Goal: Task Accomplishment & Management: Manage account settings

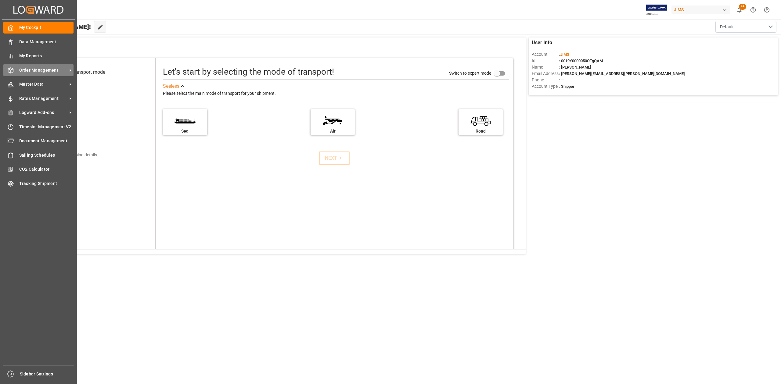
click at [49, 70] on span "Order Management" at bounding box center [43, 70] width 48 height 6
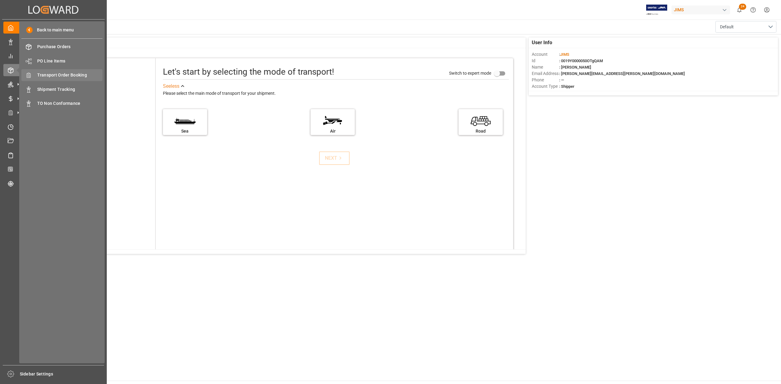
click at [74, 76] on span "Transport Order Booking" at bounding box center [70, 75] width 66 height 6
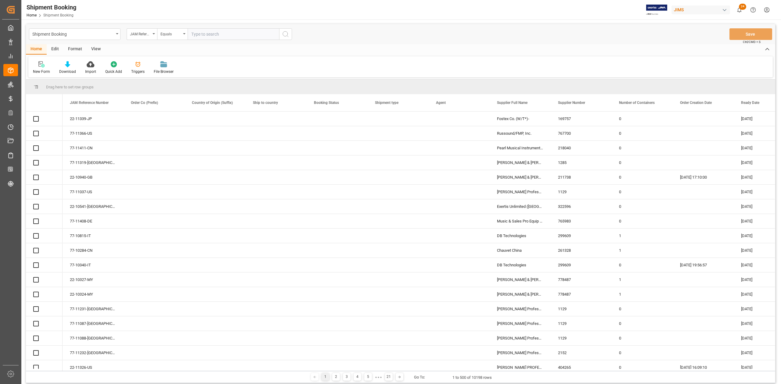
click at [224, 34] on input "text" at bounding box center [233, 34] width 91 height 12
type input "77-10100-CN"
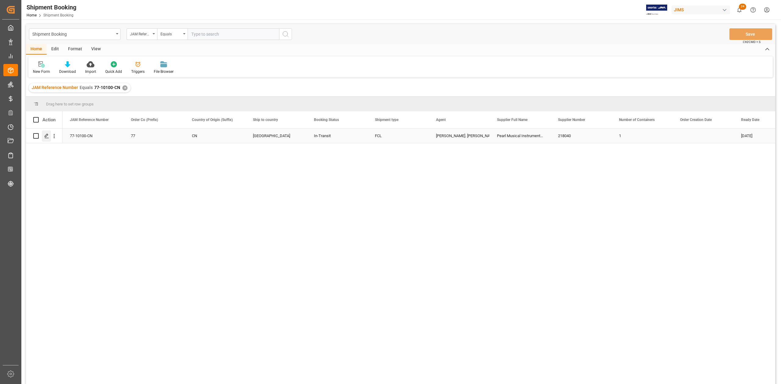
click at [49, 138] on div "Press SPACE to select this row." at bounding box center [46, 136] width 9 height 11
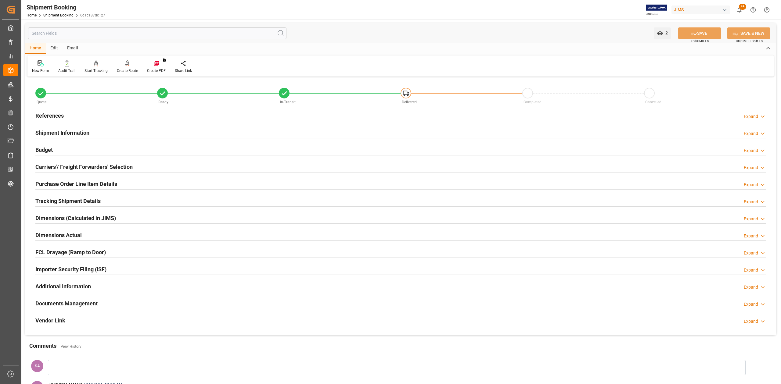
click at [62, 202] on h2 "Tracking Shipment Details" at bounding box center [67, 201] width 65 height 8
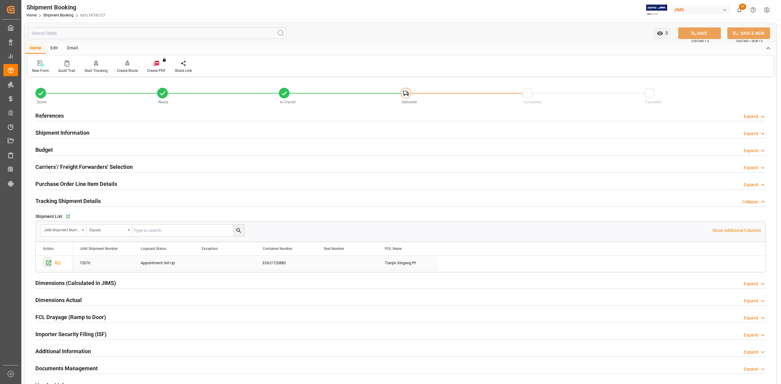
click at [49, 225] on icon "Press SPACE to select this row." at bounding box center [48, 263] width 5 height 5
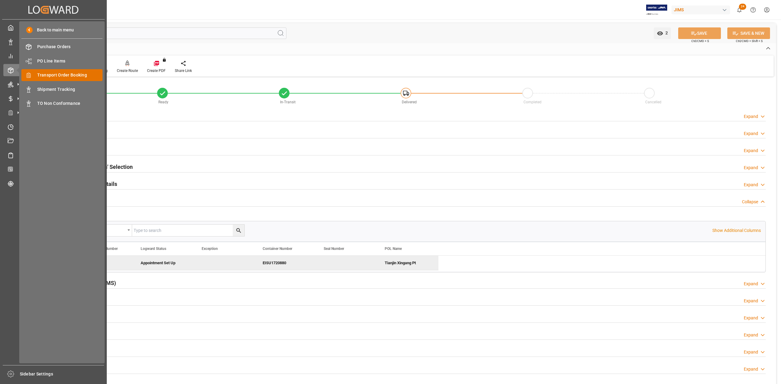
click at [56, 74] on span "Transport Order Booking" at bounding box center [70, 75] width 66 height 6
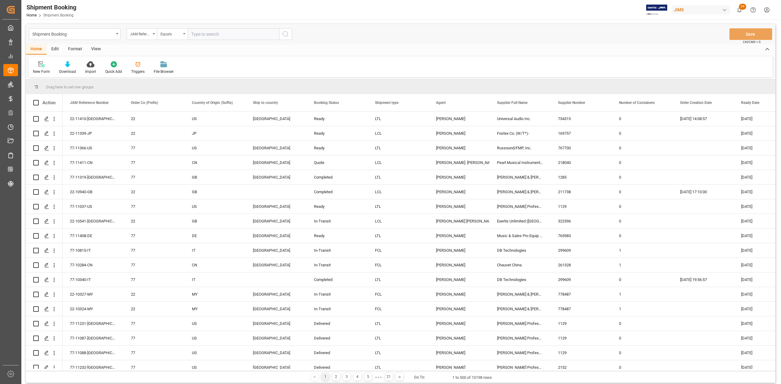
click at [209, 32] on input "text" at bounding box center [233, 34] width 91 height 12
paste input "77-10243-BE"
type input "77-10243-BE"
click at [287, 33] on icon "search button" at bounding box center [285, 33] width 7 height 7
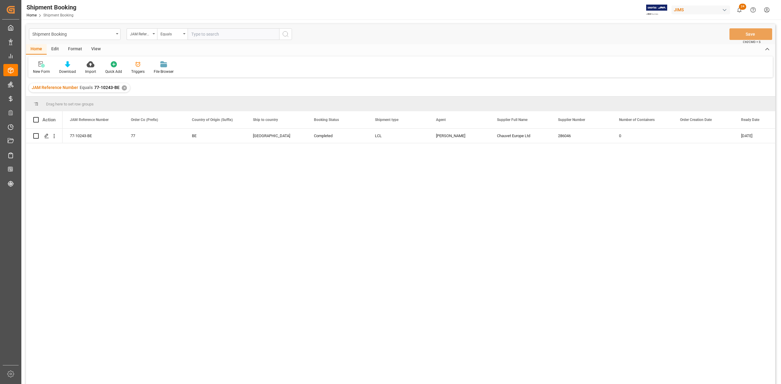
click at [122, 87] on div "✕" at bounding box center [124, 87] width 5 height 5
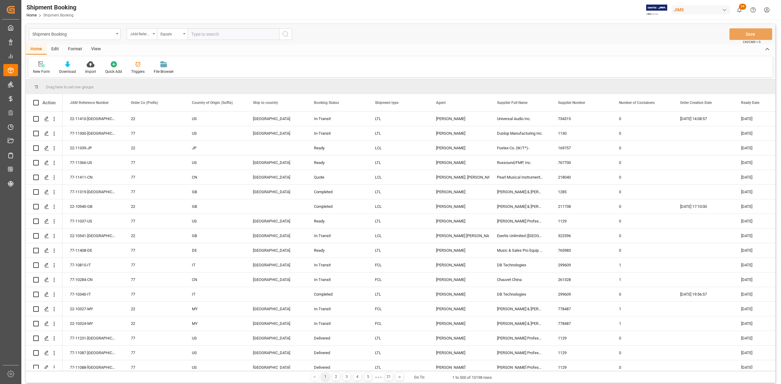
click at [154, 34] on icon "open menu" at bounding box center [153, 33] width 2 height 1
click at [154, 49] on input "text" at bounding box center [172, 48] width 86 height 10
type input "suppl"
click at [183, 77] on div "Supplier Number" at bounding box center [172, 75] width 91 height 13
drag, startPoint x: 231, startPoint y: 31, endPoint x: 230, endPoint y: 34, distance: 3.6
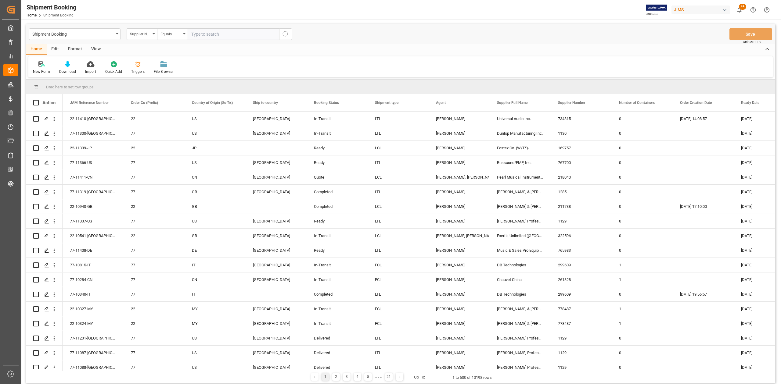
click at [230, 34] on input "text" at bounding box center [233, 34] width 91 height 12
paste input "217230"
type input "217230"
click at [285, 37] on icon "search button" at bounding box center [285, 33] width 7 height 7
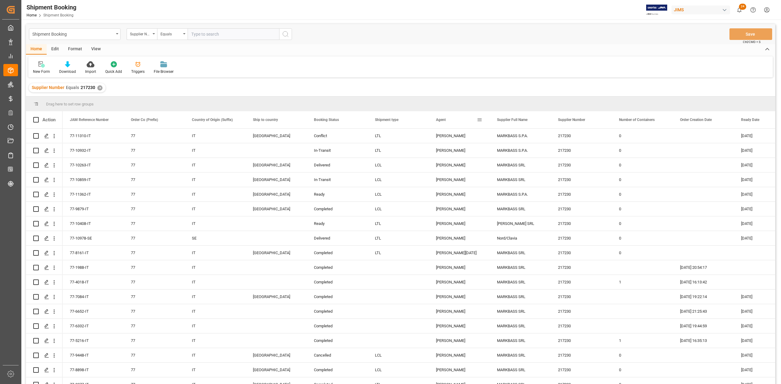
click at [356, 120] on span at bounding box center [479, 119] width 5 height 5
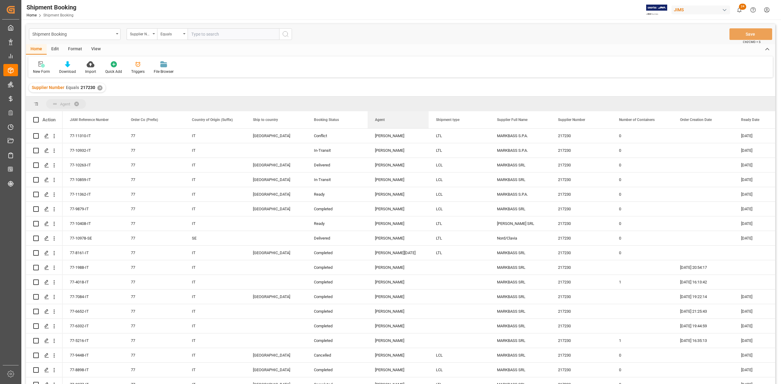
drag, startPoint x: 440, startPoint y: 123, endPoint x: 339, endPoint y: 104, distance: 103.7
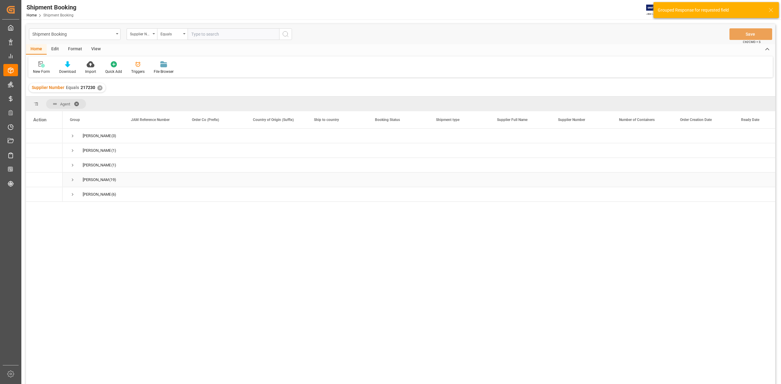
click at [73, 181] on span "Press SPACE to select this row." at bounding box center [72, 179] width 5 height 5
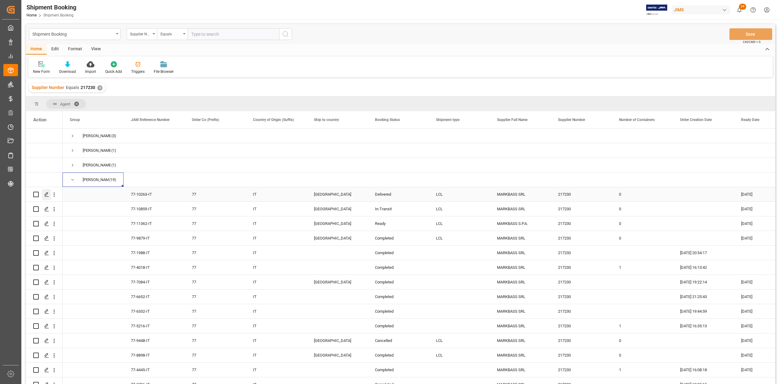
click at [46, 193] on icon "Press SPACE to select this row." at bounding box center [46, 194] width 5 height 5
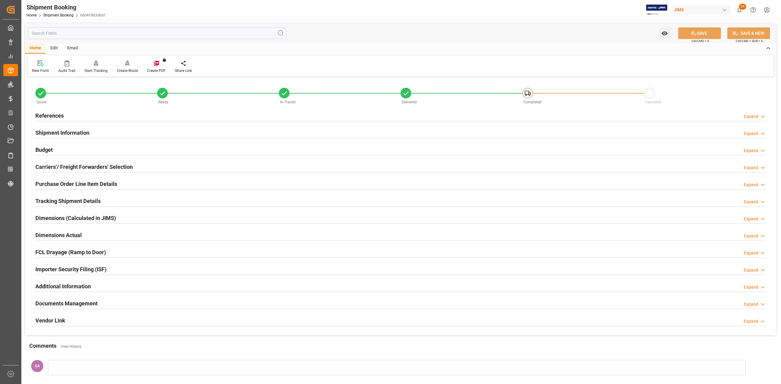
click at [66, 225] on h2 "Documents Management" at bounding box center [66, 303] width 62 height 8
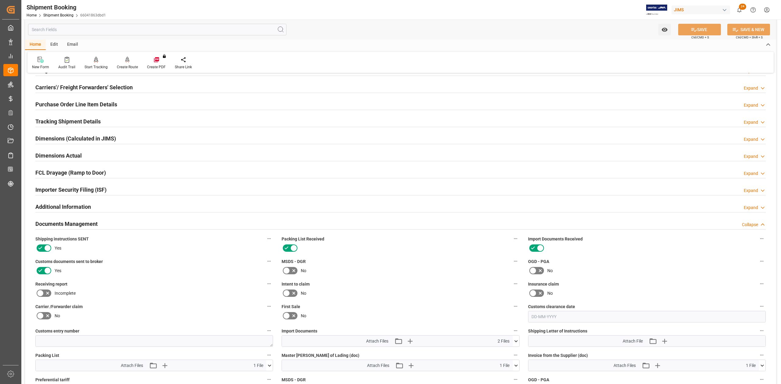
scroll to position [163, 0]
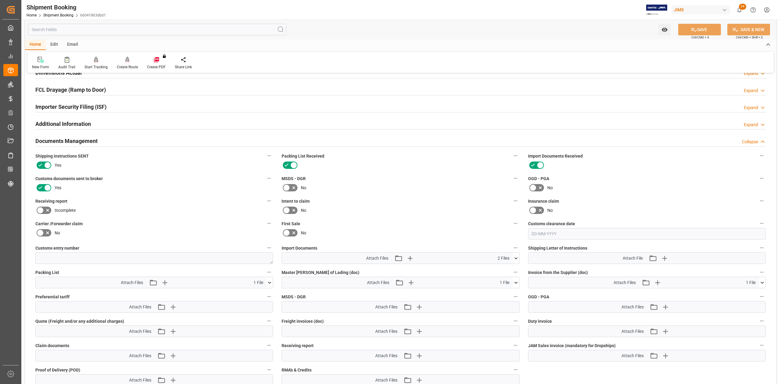
click at [356, 225] on icon at bounding box center [762, 283] width 6 height 6
click at [356, 225] on icon at bounding box center [759, 294] width 6 height 4
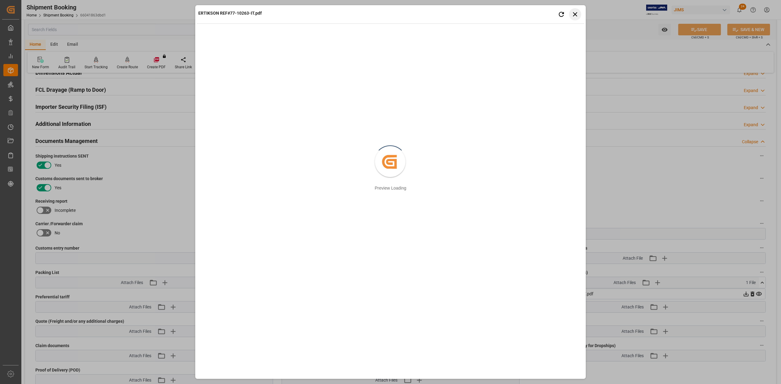
drag, startPoint x: 578, startPoint y: 15, endPoint x: 586, endPoint y: 25, distance: 12.2
click at [356, 15] on icon "button" at bounding box center [575, 14] width 8 height 8
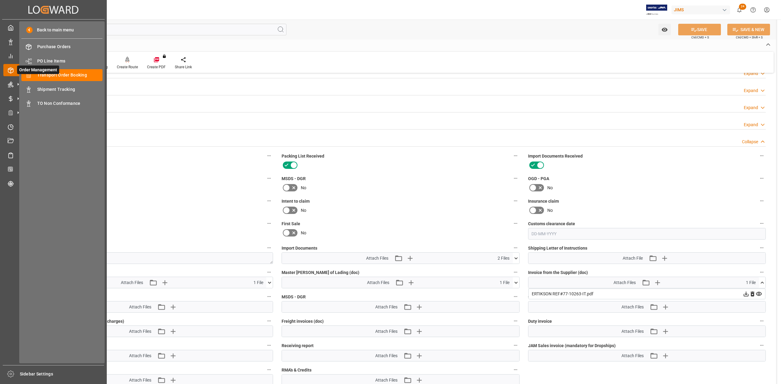
click at [43, 74] on span "Order Management" at bounding box center [38, 70] width 42 height 9
click at [70, 73] on span "Transport Order Booking" at bounding box center [70, 75] width 66 height 6
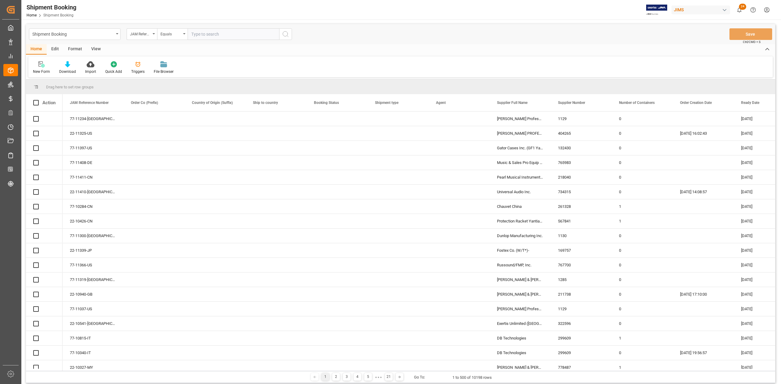
click at [202, 32] on input "text" at bounding box center [233, 34] width 91 height 12
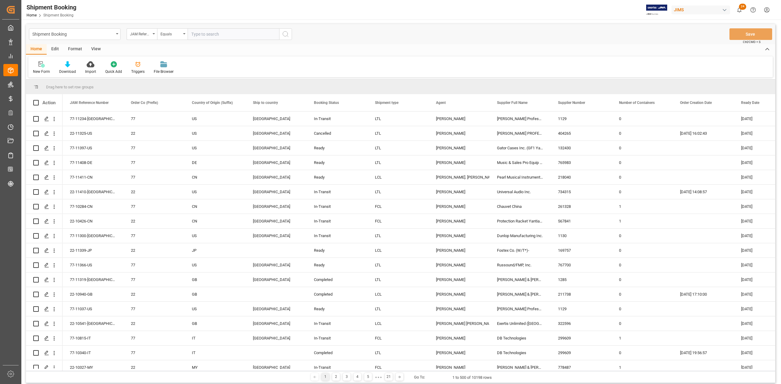
paste input "77-10824-IN"
type input "77-10824-IN"
click at [284, 35] on icon "search button" at bounding box center [285, 33] width 7 height 7
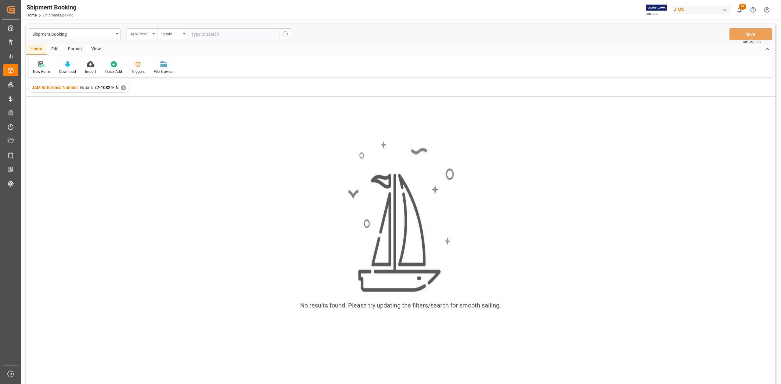
click at [122, 87] on div "✕" at bounding box center [123, 87] width 5 height 5
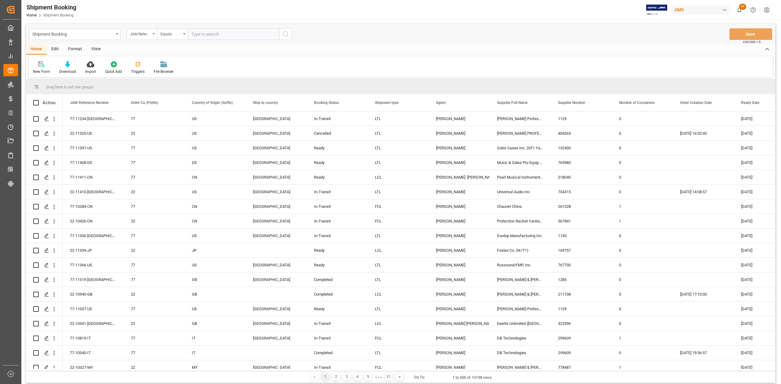
click at [249, 34] on input "text" at bounding box center [233, 34] width 91 height 12
paste input "77-10824-ID"
type input "77-10824-ID"
click at [285, 35] on icon "search button" at bounding box center [285, 33] width 7 height 7
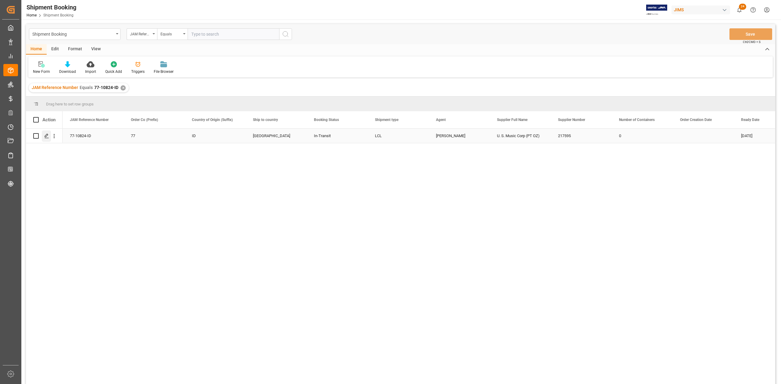
click at [45, 138] on icon "Press SPACE to select this row." at bounding box center [46, 136] width 5 height 5
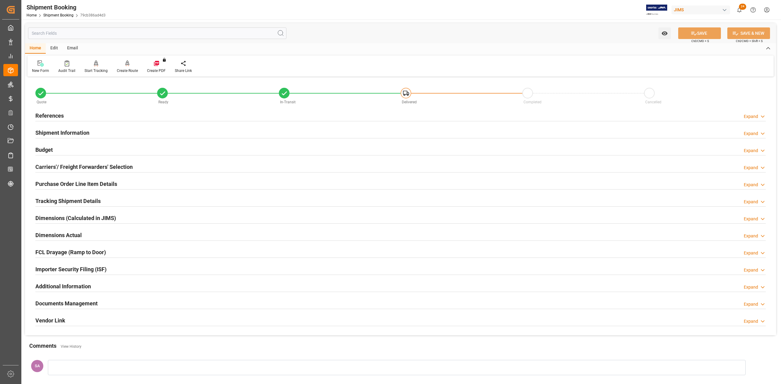
drag, startPoint x: 80, startPoint y: 132, endPoint x: 120, endPoint y: 142, distance: 41.5
click at [80, 132] on h2 "Shipment Information" at bounding box center [62, 133] width 54 height 8
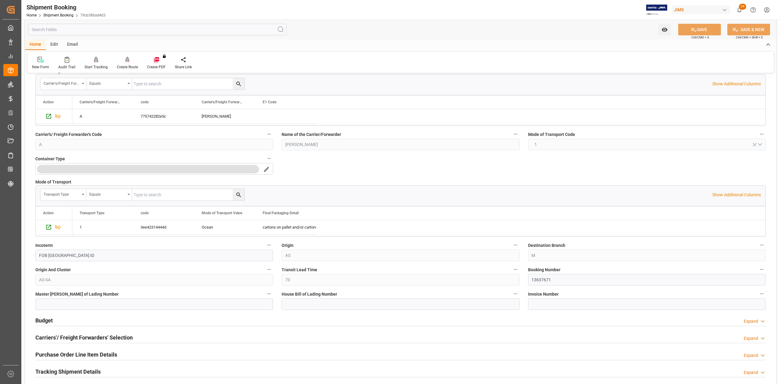
scroll to position [203, 0]
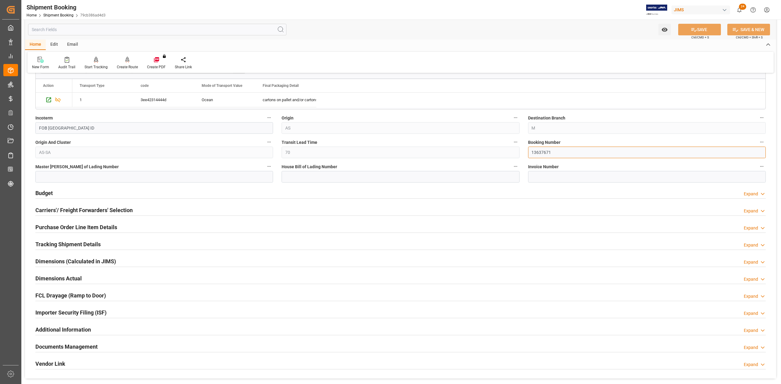
click at [356, 154] on input "13637671" at bounding box center [647, 153] width 238 height 12
click at [309, 176] on input at bounding box center [400, 177] width 238 height 12
paste input "JKT2509378"
type input "JKT2509378"
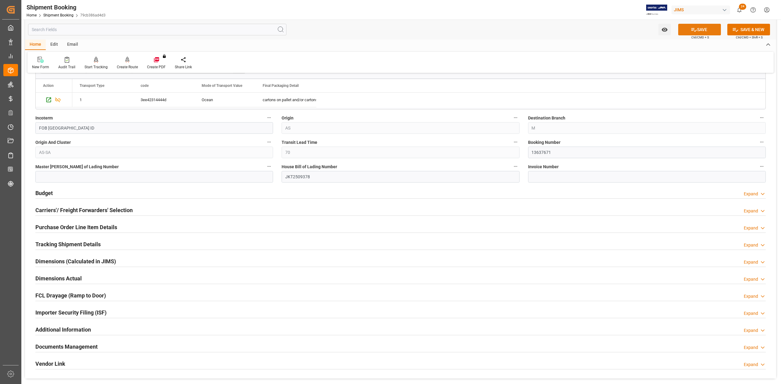
click at [356, 28] on button "SAVE" at bounding box center [699, 30] width 43 height 12
click at [49, 193] on h2 "Budget" at bounding box center [43, 193] width 17 height 8
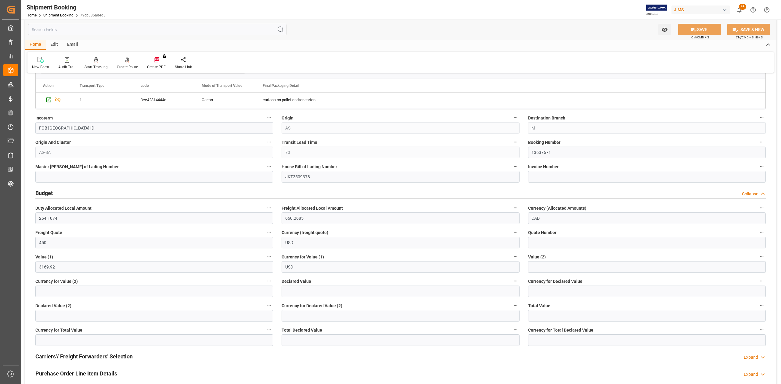
click at [49, 193] on h2 "Budget" at bounding box center [43, 193] width 17 height 8
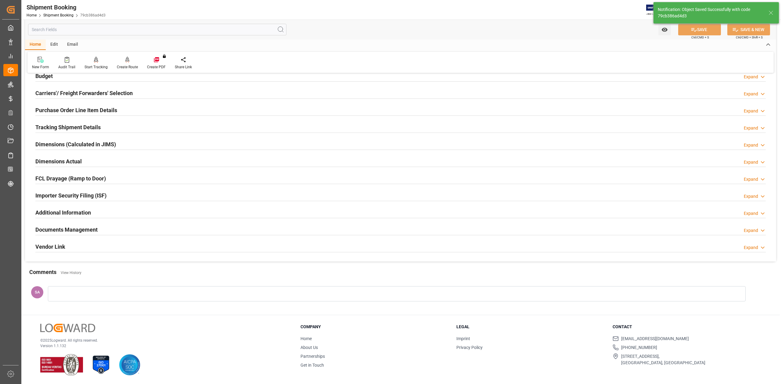
scroll to position [0, 0]
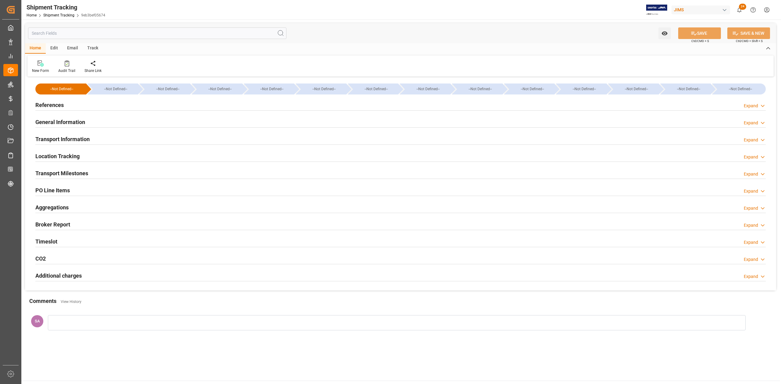
type input "Evergreen"
type input "Evergreen Marine Corp."
type input "9300386"
type input "30723.78"
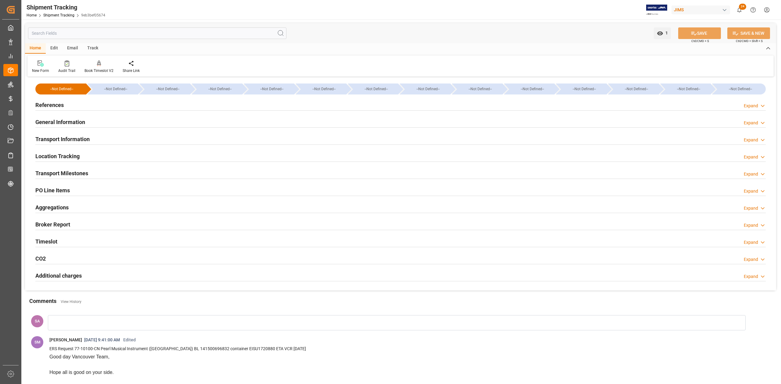
click at [52, 142] on h2 "Transport Information" at bounding box center [62, 139] width 54 height 8
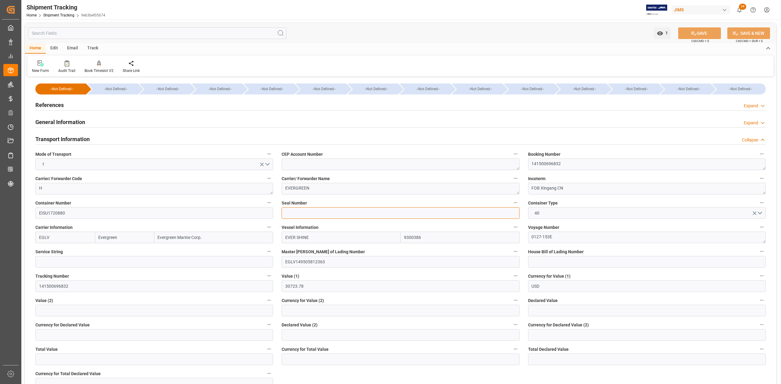
click at [295, 215] on input at bounding box center [400, 213] width 238 height 12
paste input "EMCLYC8114"
type input "EMCLYC8114"
click at [681, 32] on button "SAVE" at bounding box center [699, 33] width 43 height 12
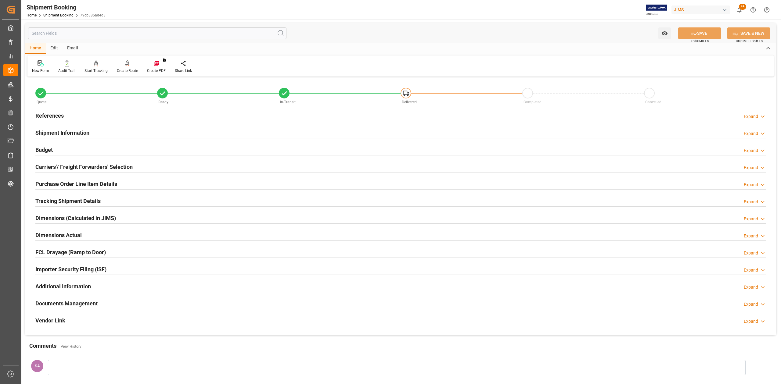
click at [43, 116] on h2 "References" at bounding box center [49, 116] width 28 height 8
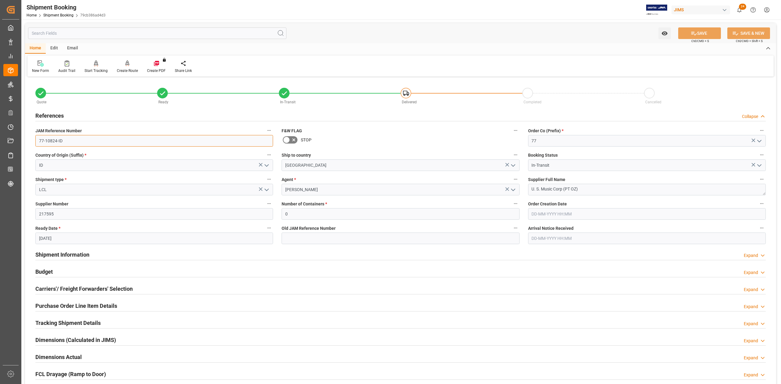
click at [81, 143] on input "77-10824-ID" at bounding box center [154, 141] width 238 height 12
click at [583, 187] on textarea "U. S. Music Corp (PT OZ)" at bounding box center [647, 190] width 238 height 12
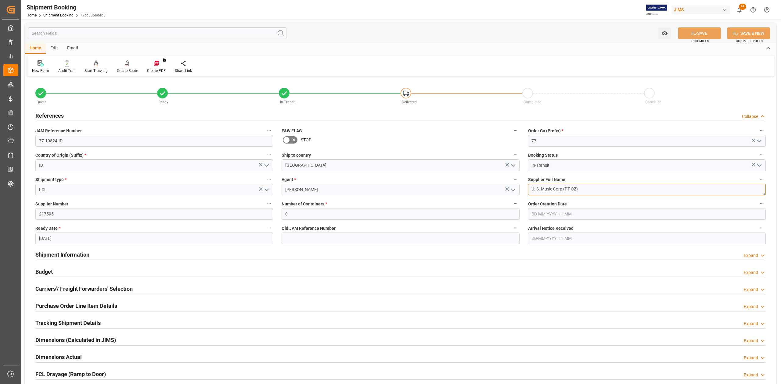
click at [583, 187] on textarea "U. S. Music Corp (PT OZ)" at bounding box center [647, 190] width 238 height 12
drag, startPoint x: 66, startPoint y: 253, endPoint x: 346, endPoint y: 252, distance: 280.0
click at [67, 253] on h2 "Shipment Information" at bounding box center [62, 255] width 54 height 8
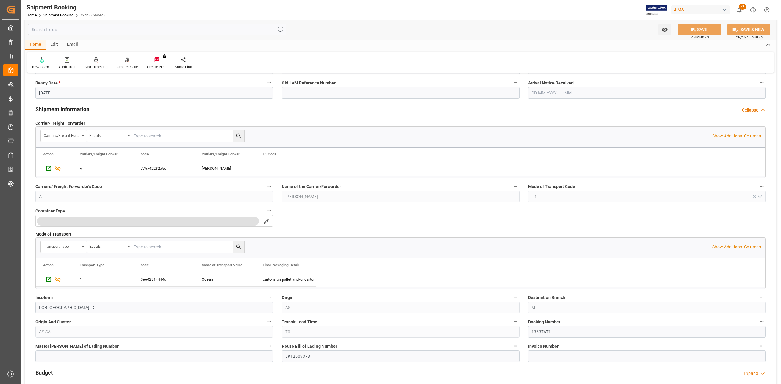
scroll to position [203, 0]
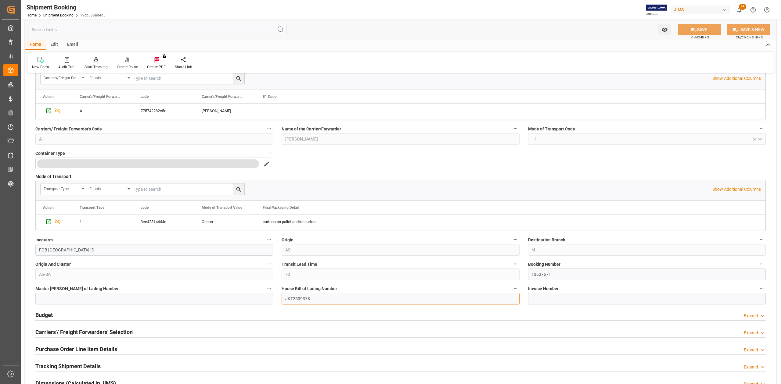
click at [301, 299] on input "JKT2509378" at bounding box center [400, 299] width 238 height 12
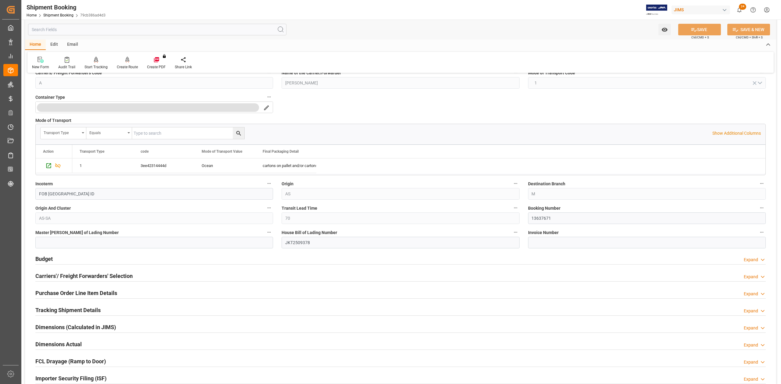
scroll to position [325, 0]
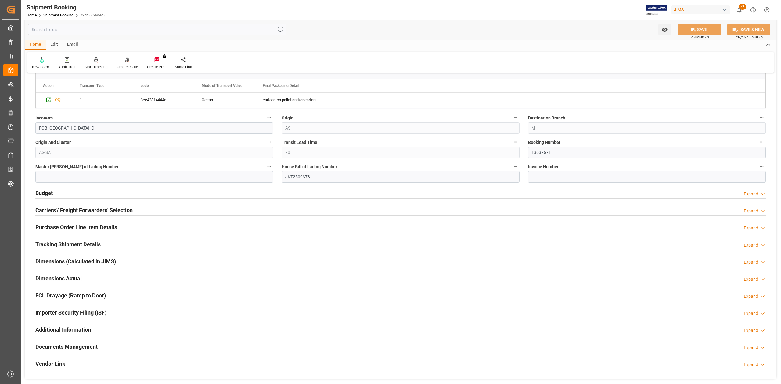
drag, startPoint x: 52, startPoint y: 242, endPoint x: 59, endPoint y: 247, distance: 8.8
click at [52, 242] on h2 "Tracking Shipment Details" at bounding box center [67, 244] width 65 height 8
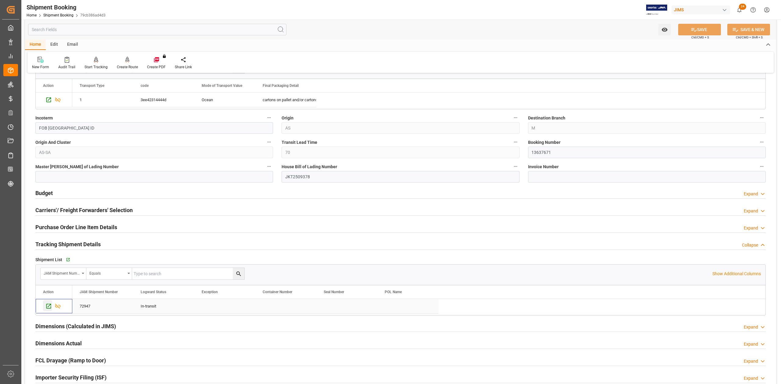
click at [48, 309] on icon "Press SPACE to select this row." at bounding box center [48, 306] width 6 height 6
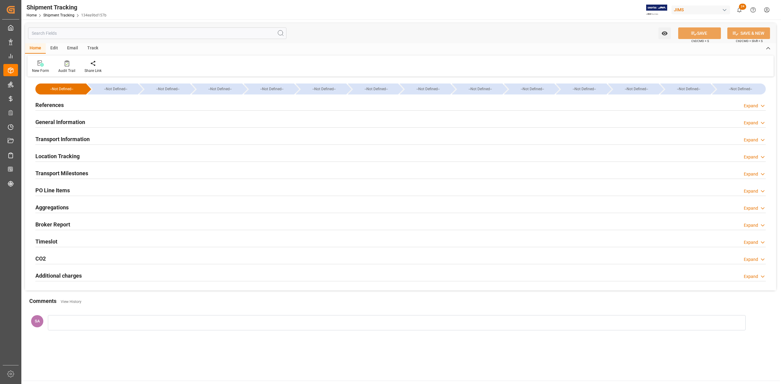
type input "12-09-2025 00:00"
type input "13-09-2025 00:00"
type input "19-09-2025 00:00"
type input "28-11-2025 00:00"
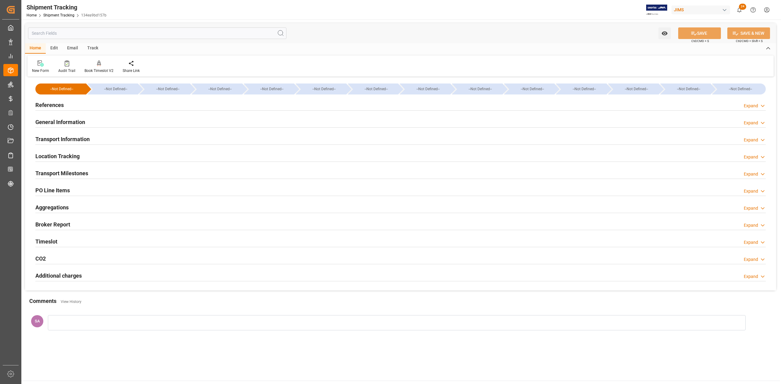
click at [72, 172] on h2 "Transport Milestones" at bounding box center [61, 173] width 53 height 8
